Goal: Task Accomplishment & Management: Complete application form

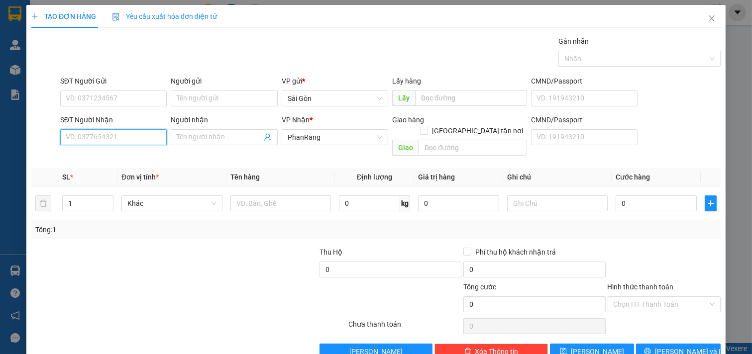
drag, startPoint x: 128, startPoint y: 143, endPoint x: 143, endPoint y: 136, distance: 16.5
click at [133, 143] on input "SĐT Người Nhận" at bounding box center [113, 137] width 107 height 16
type input "0833114984"
click at [216, 132] on input "Người nhận" at bounding box center [219, 137] width 85 height 11
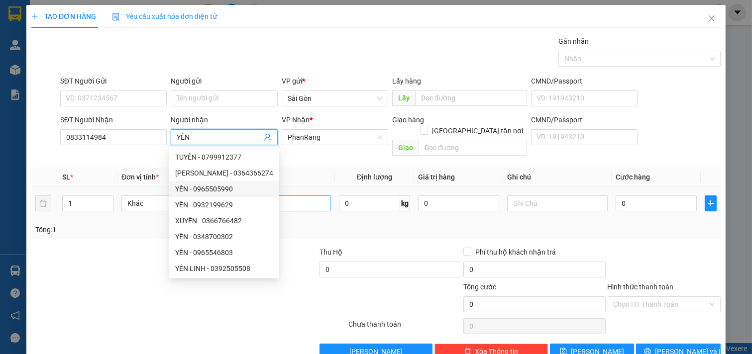
type input "YẾN"
click at [287, 196] on input "text" at bounding box center [280, 204] width 101 height 16
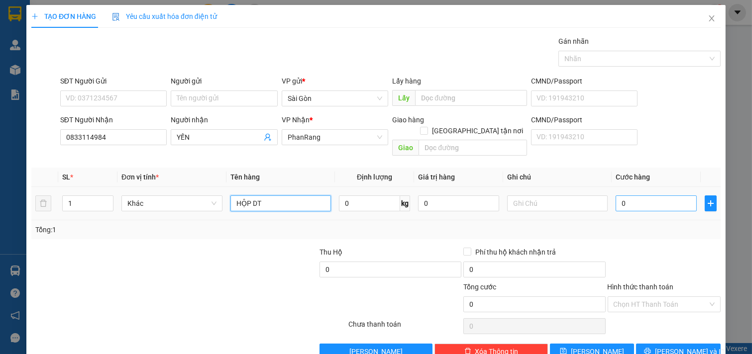
type input "HỘP DT"
click at [672, 196] on input "0" at bounding box center [656, 204] width 81 height 16
type input "1"
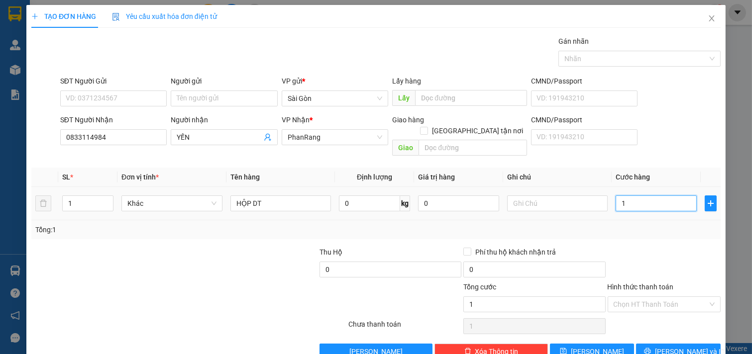
type input "10"
type input "100"
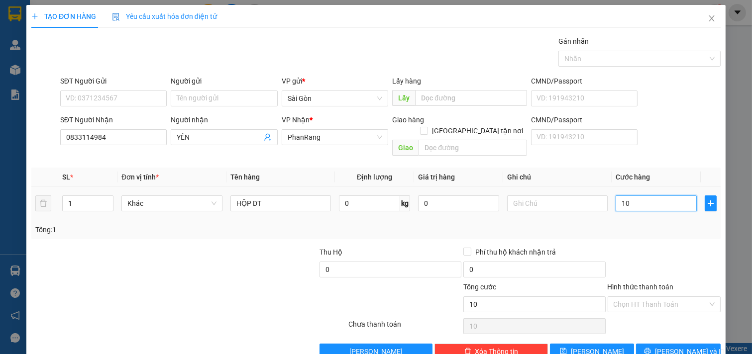
type input "100"
type input "100.000"
click at [634, 299] on input "Hình thức thanh toán" at bounding box center [661, 304] width 95 height 15
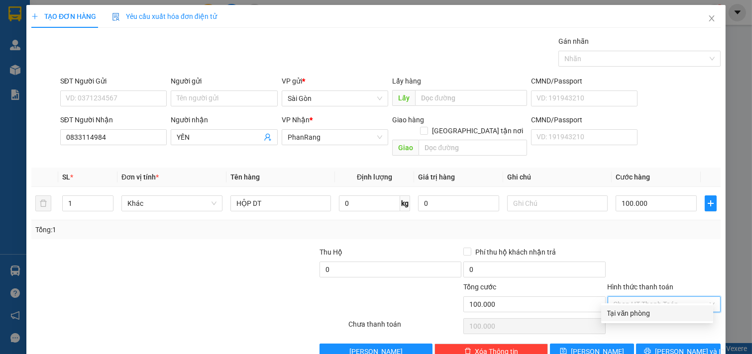
drag, startPoint x: 635, startPoint y: 307, endPoint x: 650, endPoint y: 331, distance: 28.3
click at [636, 308] on div "Tại văn phòng" at bounding box center [657, 314] width 112 height 16
type input "0"
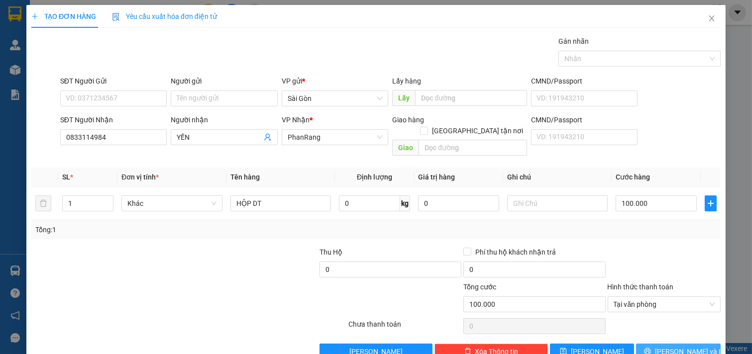
click at [653, 344] on button "[PERSON_NAME] và In" at bounding box center [678, 352] width 85 height 16
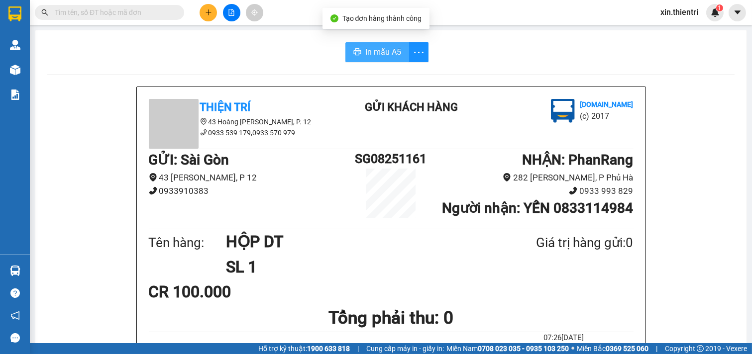
click at [386, 61] on button "In mẫu A5" at bounding box center [377, 52] width 64 height 20
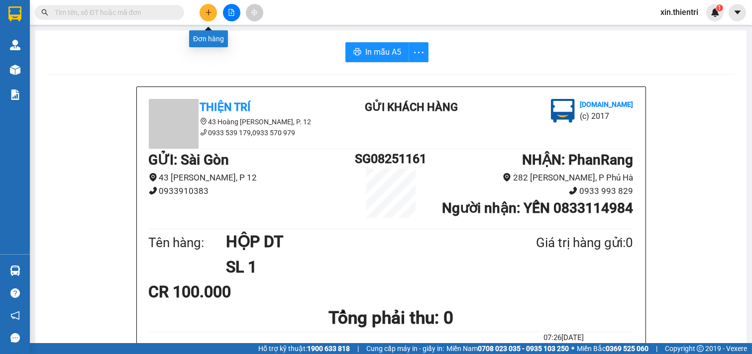
click at [206, 11] on icon "plus" at bounding box center [208, 12] width 7 height 7
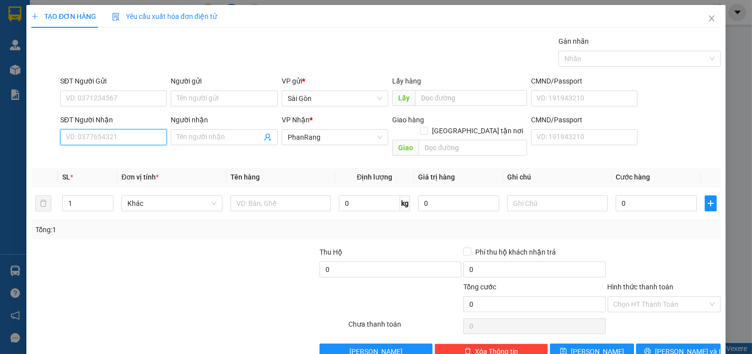
click at [98, 132] on input "SĐT Người Nhận" at bounding box center [113, 137] width 107 height 16
click at [102, 160] on div "0977365617 - TRÂM" at bounding box center [113, 157] width 94 height 11
type input "0977365617"
type input "TRÂM"
type input "50.000"
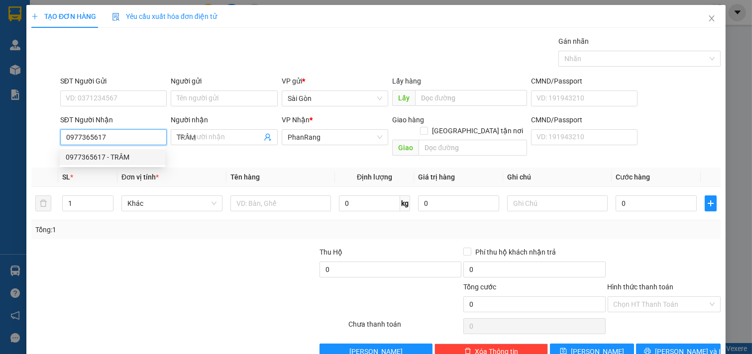
type input "50.000"
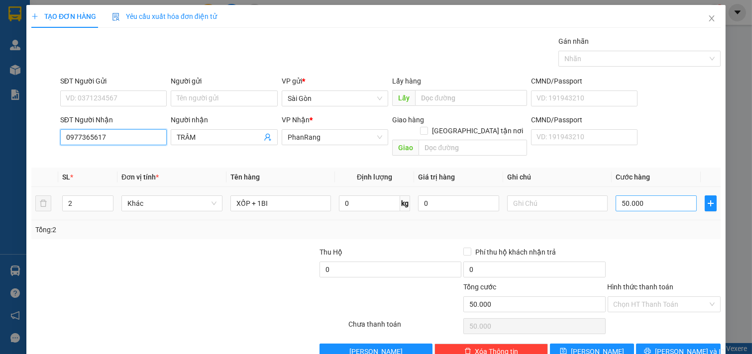
type input "0977365617"
click at [647, 197] on input "50.000" at bounding box center [656, 204] width 81 height 16
type input "6"
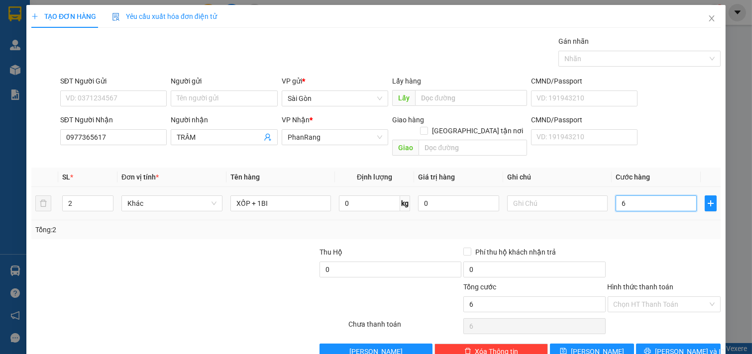
type input "60"
click at [657, 297] on input "Hình thức thanh toán" at bounding box center [661, 304] width 95 height 15
type input "60.000"
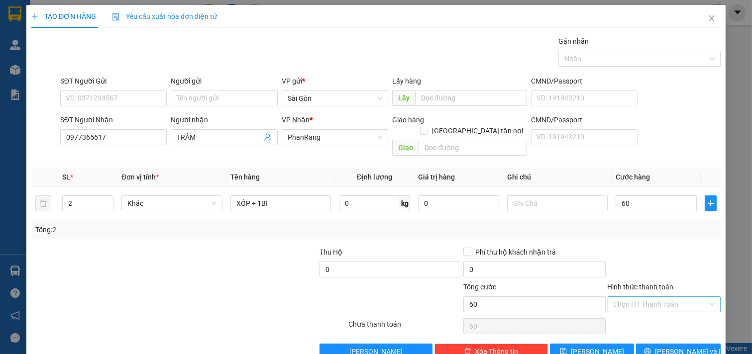
type input "60.000"
click at [652, 311] on div "Tại văn phòng" at bounding box center [657, 313] width 100 height 11
type input "0"
click at [650, 344] on button "[PERSON_NAME] và In" at bounding box center [678, 352] width 85 height 16
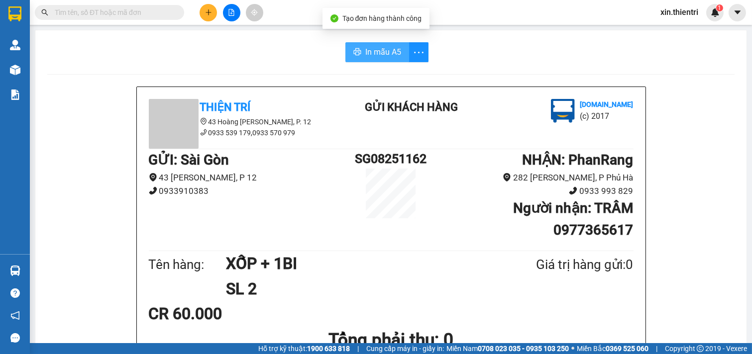
click at [385, 58] on button "In mẫu A5" at bounding box center [377, 52] width 64 height 20
